Goal: Transaction & Acquisition: Purchase product/service

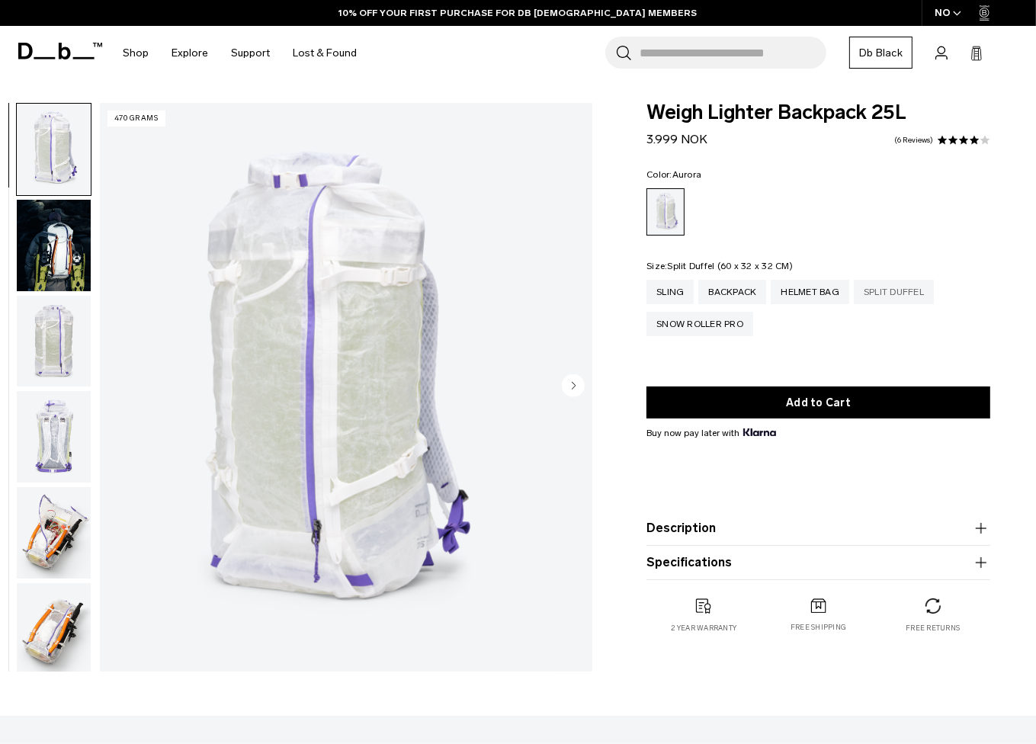
click at [889, 293] on div "Split Duffel" at bounding box center [894, 292] width 80 height 24
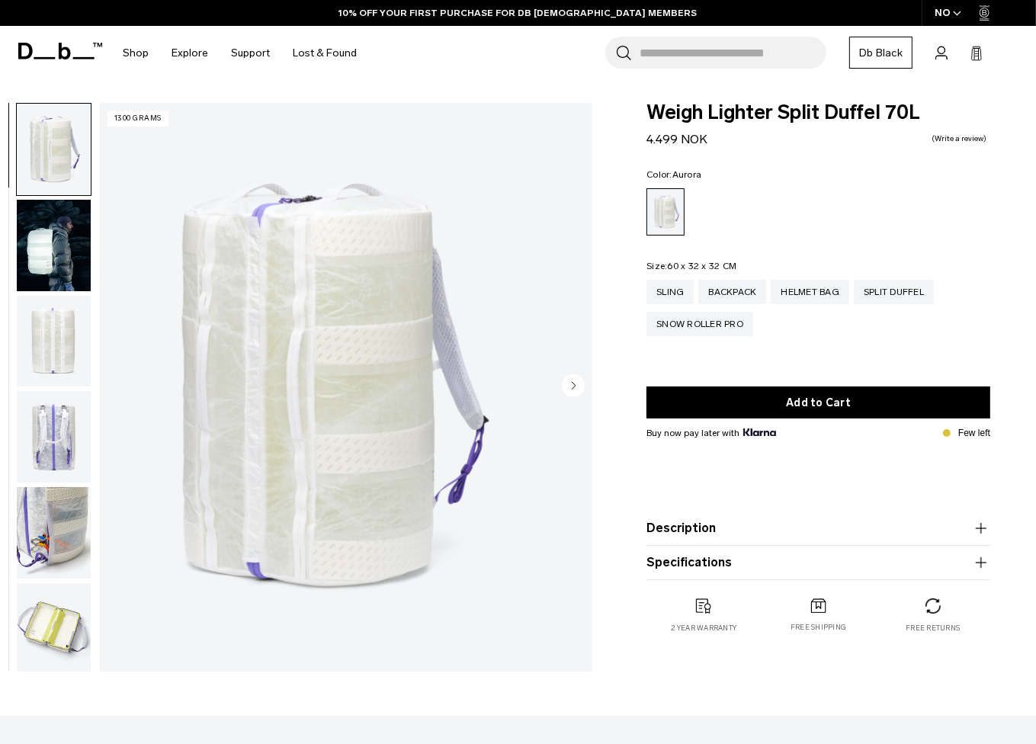
click at [84, 291] on button "button" at bounding box center [53, 245] width 75 height 93
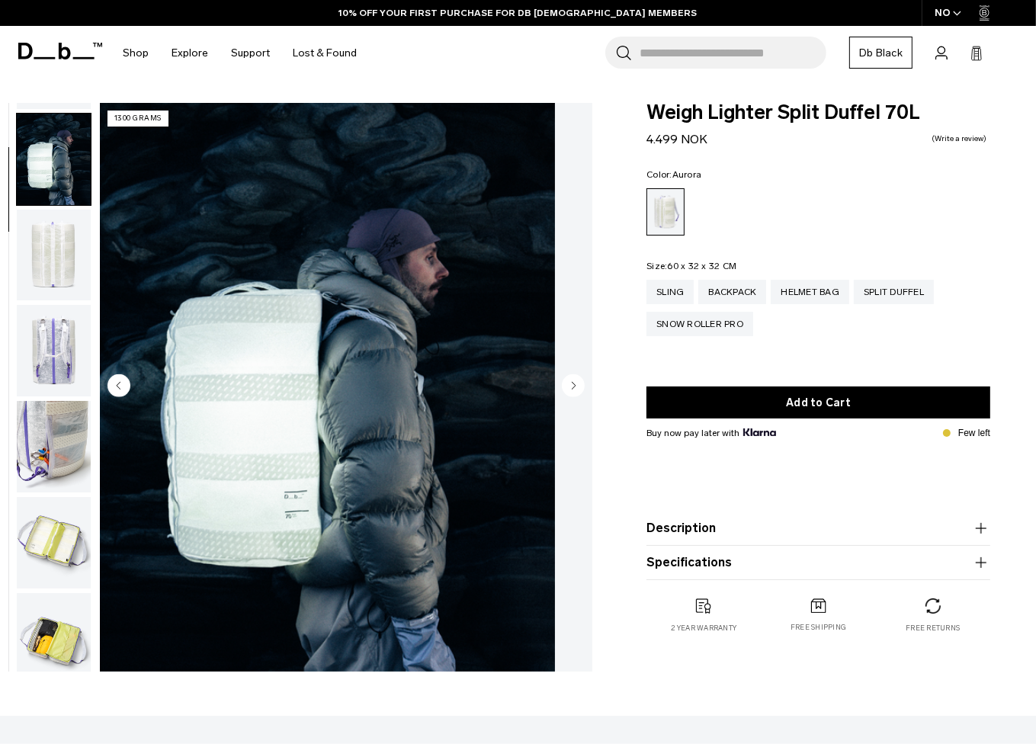
scroll to position [96, 0]
